Goal: Complete application form

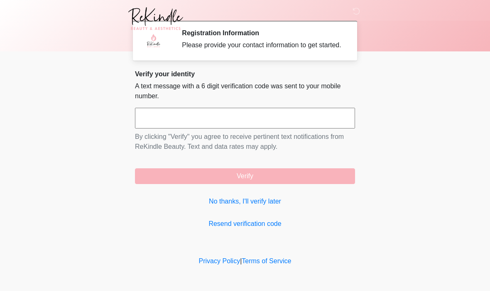
scroll to position [0, 0]
click at [281, 126] on input "text" at bounding box center [245, 118] width 220 height 21
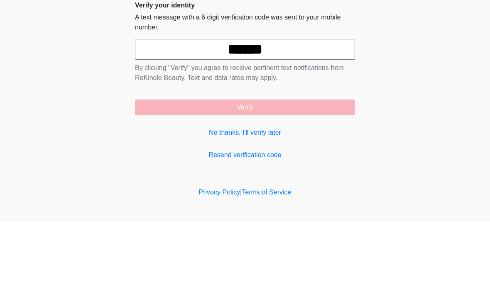
type input "******"
click at [378, 91] on body "‎ ‎ ‎ ‎ ‎ ‎ ‎ ‎ ‎ ‎ Registration Information Please provide your contact inform…" at bounding box center [245, 145] width 490 height 291
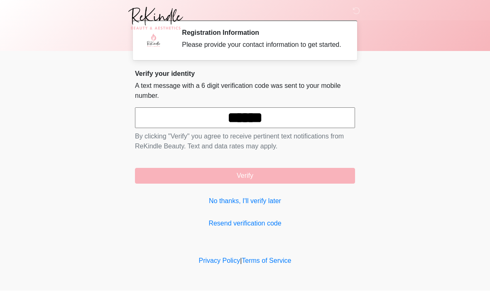
click at [311, 176] on button "Verify" at bounding box center [245, 177] width 220 height 16
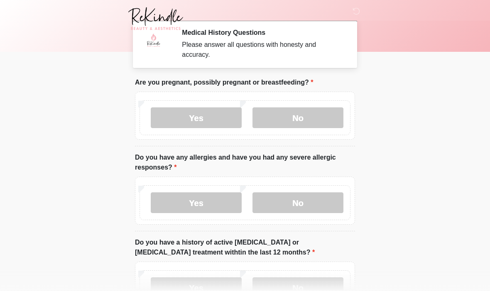
click at [320, 121] on label "No" at bounding box center [297, 118] width 91 height 21
click at [205, 200] on label "Yes" at bounding box center [196, 203] width 91 height 21
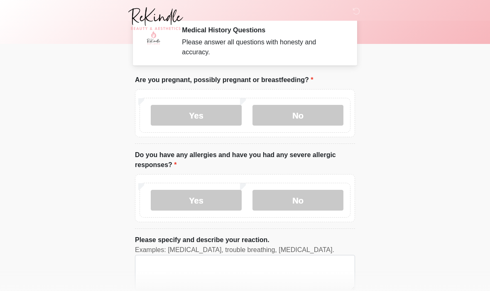
scroll to position [34, 0]
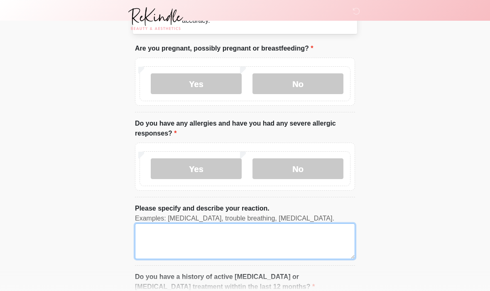
click at [239, 245] on textarea "Please specify and describe your reaction." at bounding box center [245, 242] width 220 height 36
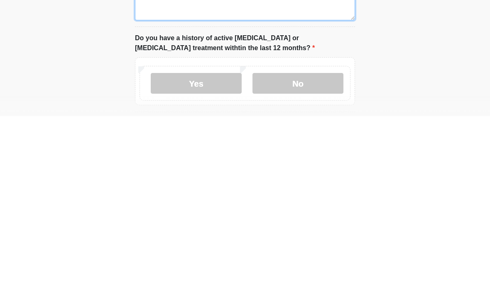
scroll to position [99, 0]
type textarea "******"
click at [312, 247] on label "No" at bounding box center [297, 257] width 91 height 21
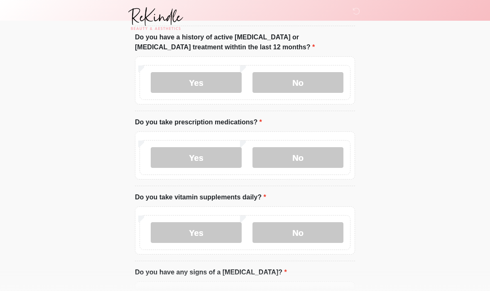
click at [338, 152] on label "No" at bounding box center [297, 157] width 91 height 21
click at [314, 230] on label "No" at bounding box center [297, 233] width 91 height 21
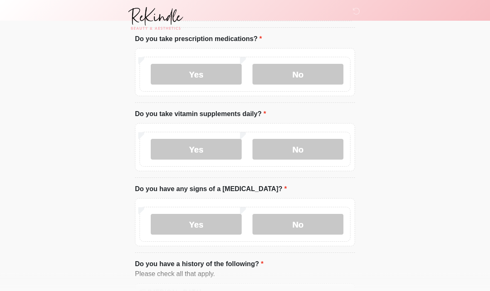
scroll to position [358, 0]
click at [321, 218] on label "No" at bounding box center [297, 224] width 91 height 21
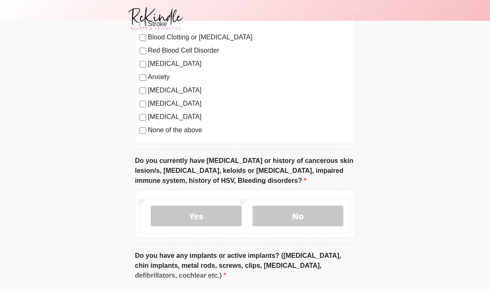
scroll to position [677, 0]
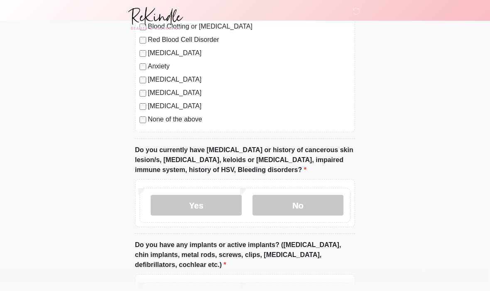
click at [292, 196] on label "No" at bounding box center [297, 206] width 91 height 21
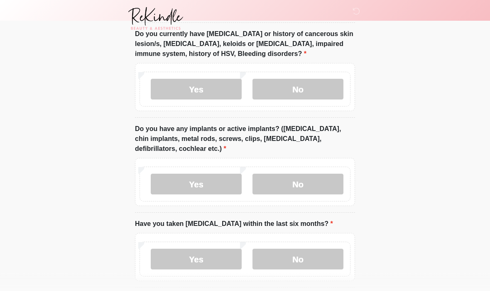
click at [295, 179] on label "No" at bounding box center [297, 184] width 91 height 21
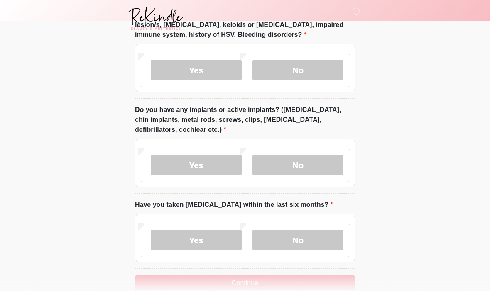
scroll to position [827, 0]
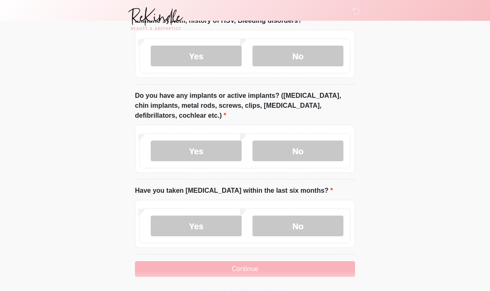
click at [309, 220] on label "No" at bounding box center [297, 226] width 91 height 21
click at [334, 262] on button "Continue" at bounding box center [245, 270] width 220 height 16
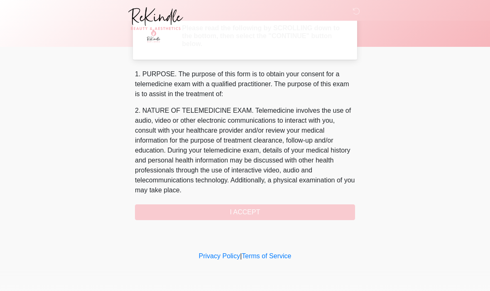
scroll to position [0, 0]
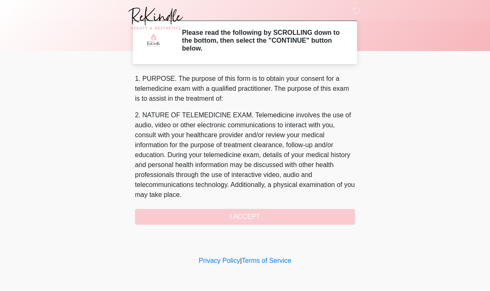
click at [306, 219] on div "1. PURPOSE. The purpose of this form is to obtain your consent for a telemedici…" at bounding box center [245, 149] width 220 height 151
click at [248, 212] on div "1. PURPOSE. The purpose of this form is to obtain your consent for a telemedici…" at bounding box center [245, 149] width 220 height 151
click at [278, 217] on div "1. PURPOSE. The purpose of this form is to obtain your consent for a telemedici…" at bounding box center [245, 149] width 220 height 151
click at [273, 215] on div "1. PURPOSE. The purpose of this form is to obtain your consent for a telemedici…" at bounding box center [245, 149] width 220 height 151
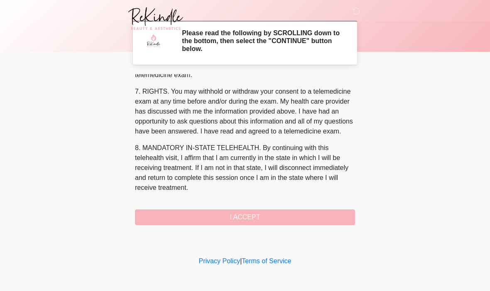
click at [278, 216] on button "I ACCEPT" at bounding box center [245, 218] width 220 height 16
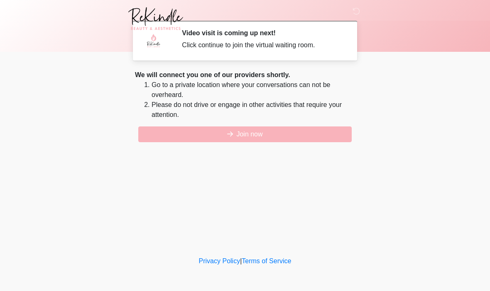
click at [259, 127] on button "Join now" at bounding box center [244, 135] width 213 height 16
